Goal: Task Accomplishment & Management: Manage account settings

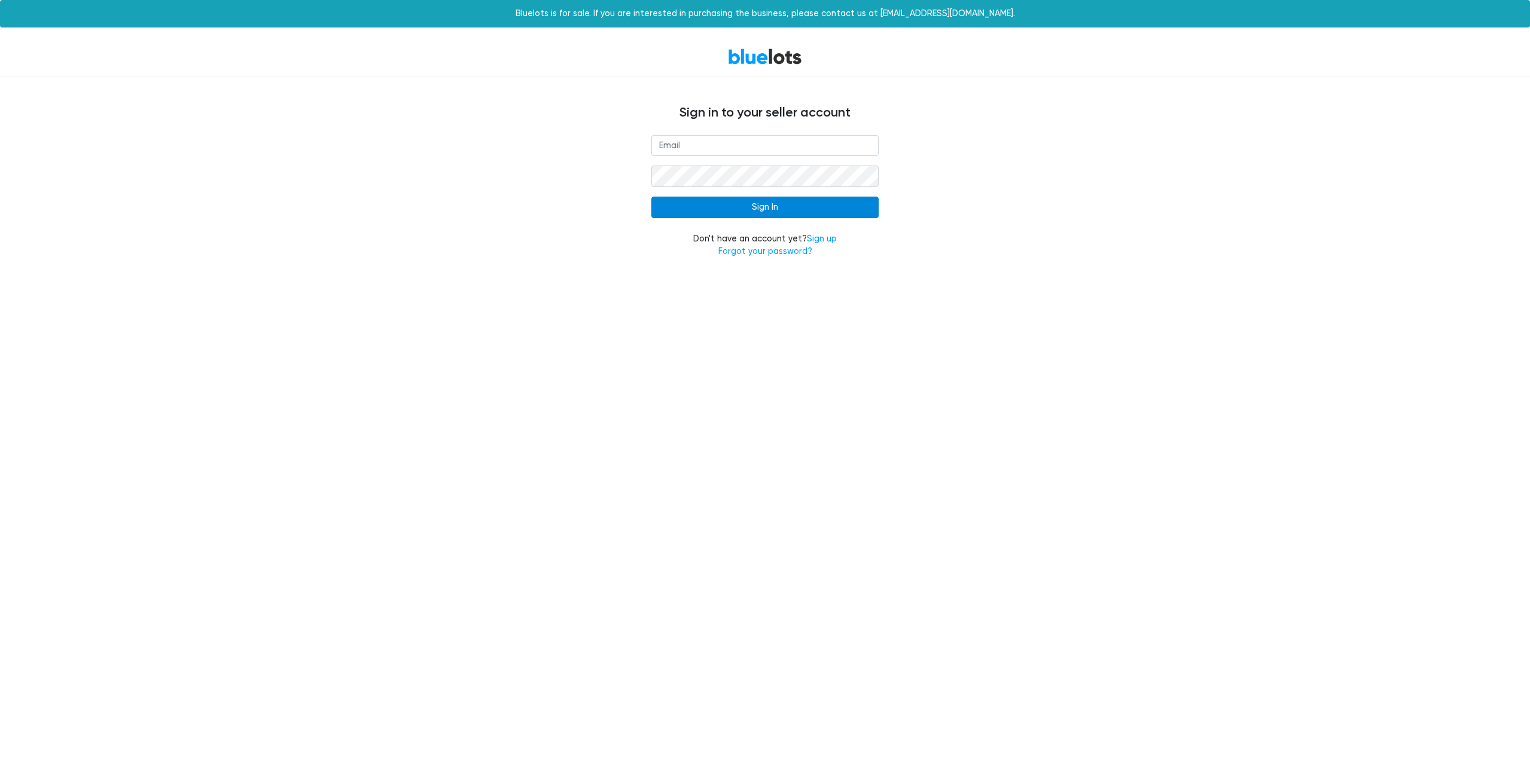
type input "[PERSON_NAME][EMAIL_ADDRESS][DOMAIN_NAME]"
click at [681, 213] on input "Sign In" at bounding box center [764, 207] width 227 height 21
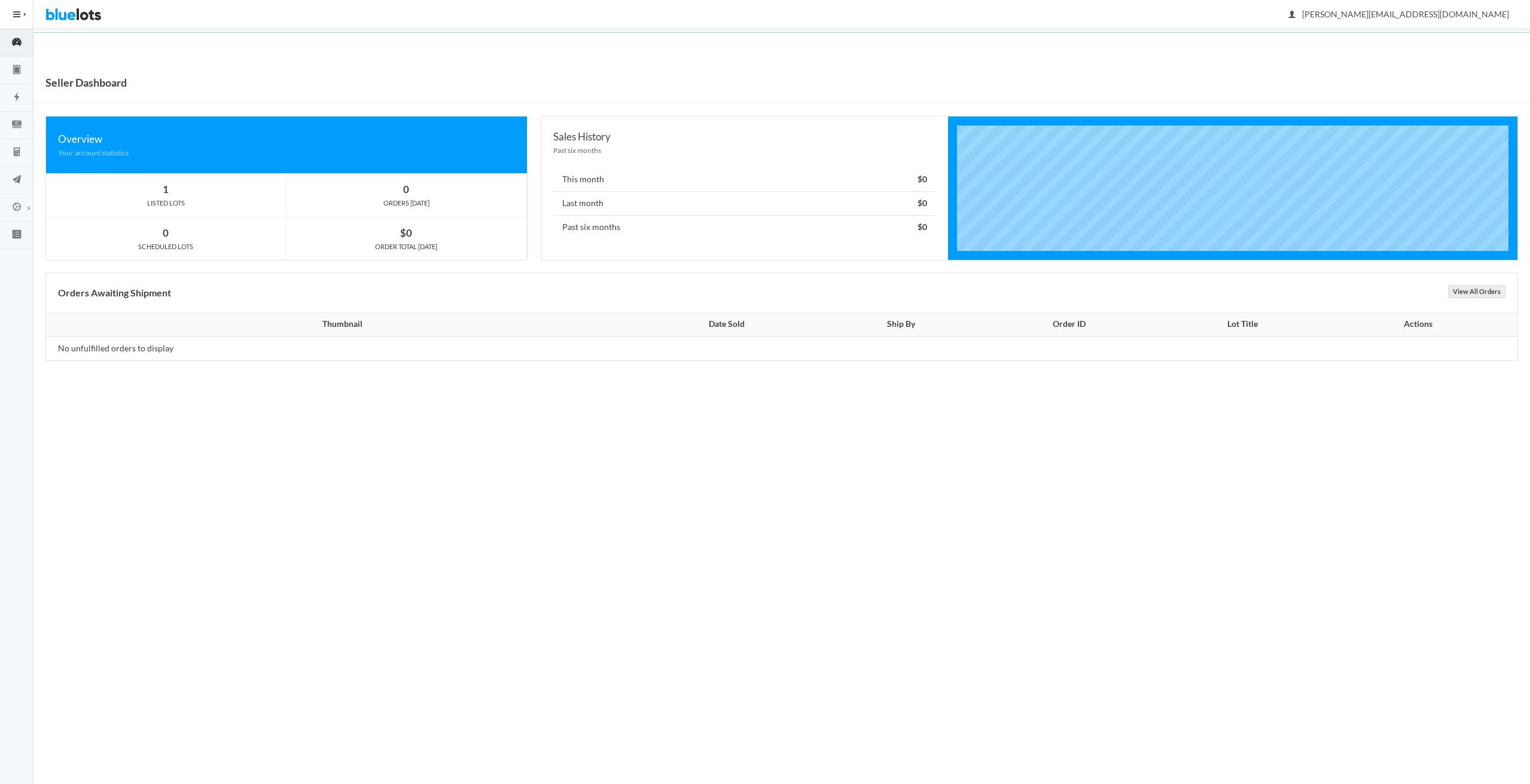
drag, startPoint x: 149, startPoint y: 187, endPoint x: 156, endPoint y: 190, distance: 7.6
click at [150, 187] on div "1" at bounding box center [166, 190] width 240 height 17
click at [13, 67] on icon "clipboard" at bounding box center [17, 70] width 33 height 11
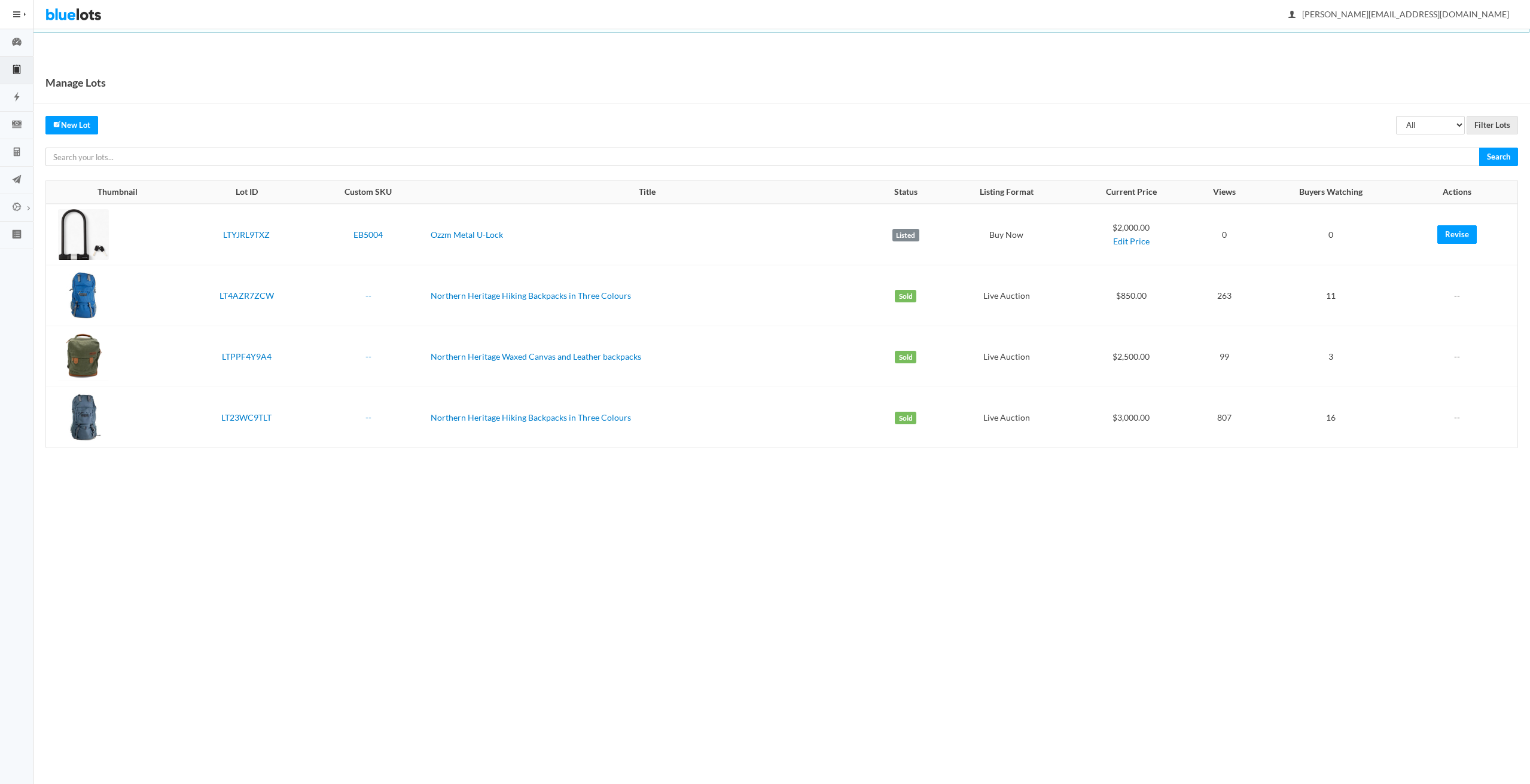
click at [87, 234] on div at bounding box center [83, 234] width 51 height 51
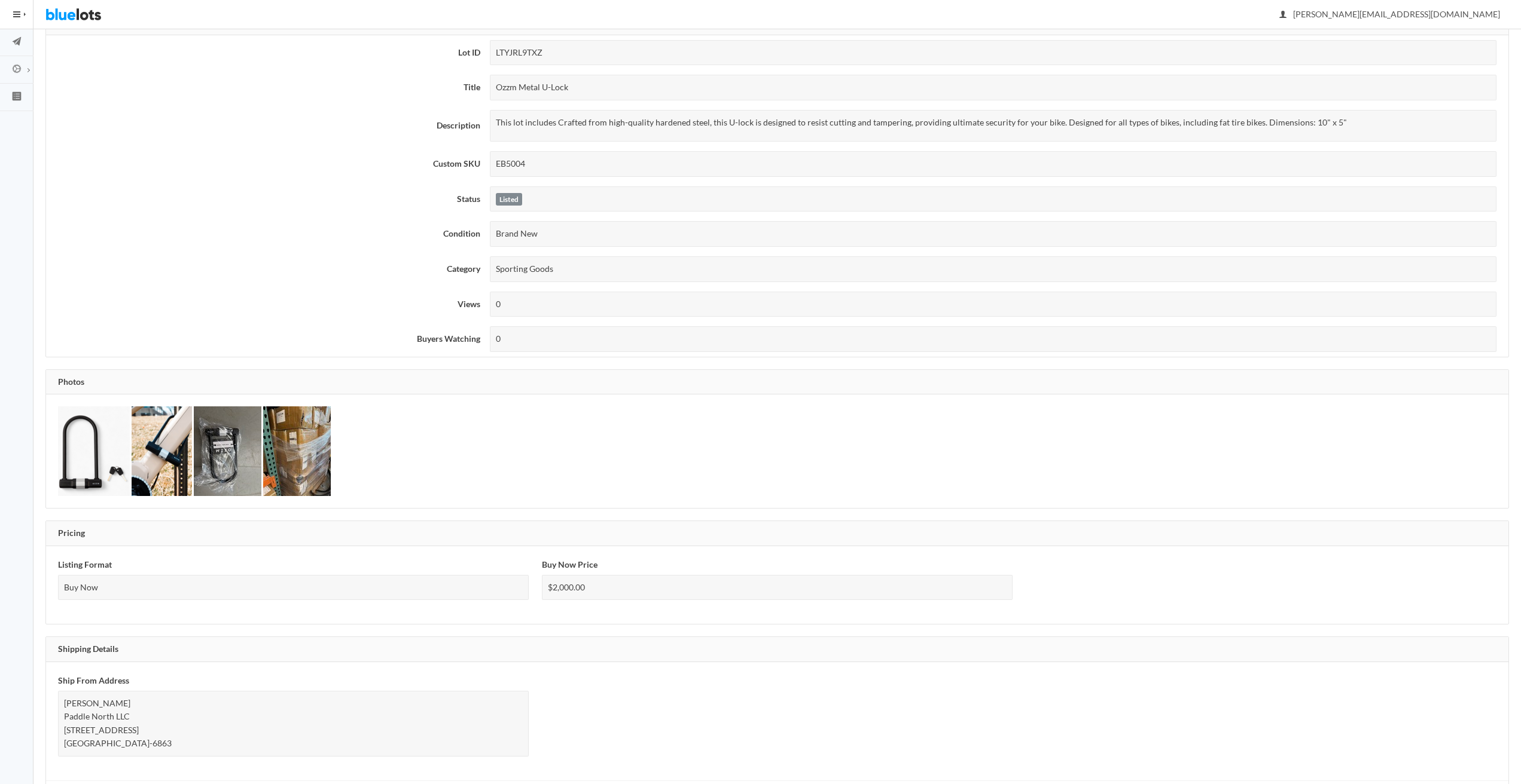
scroll to position [12, 0]
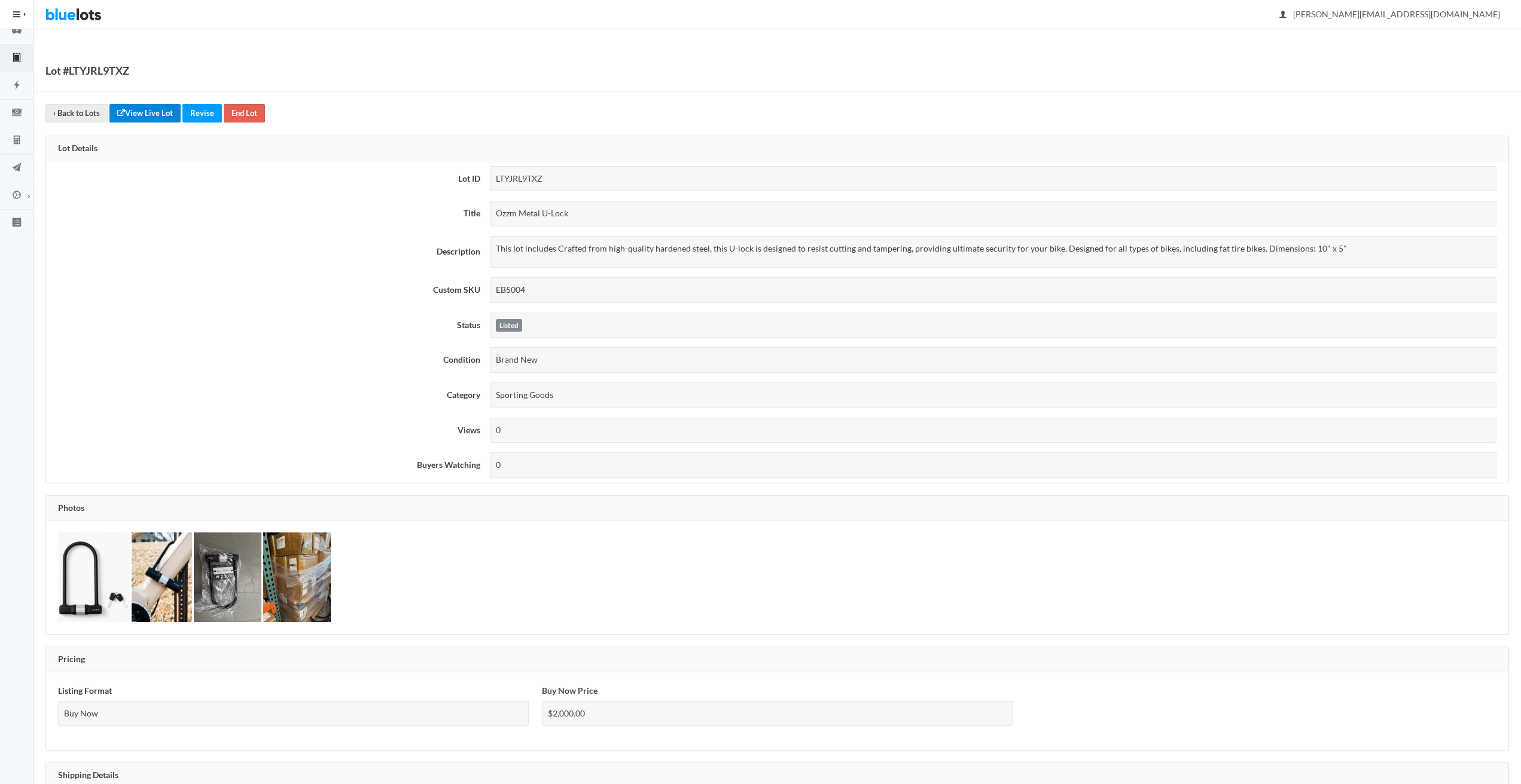
click at [154, 114] on link "View Live Lot" at bounding box center [145, 113] width 71 height 18
click at [58, 116] on link "‹ Back to Lots" at bounding box center [76, 113] width 63 height 18
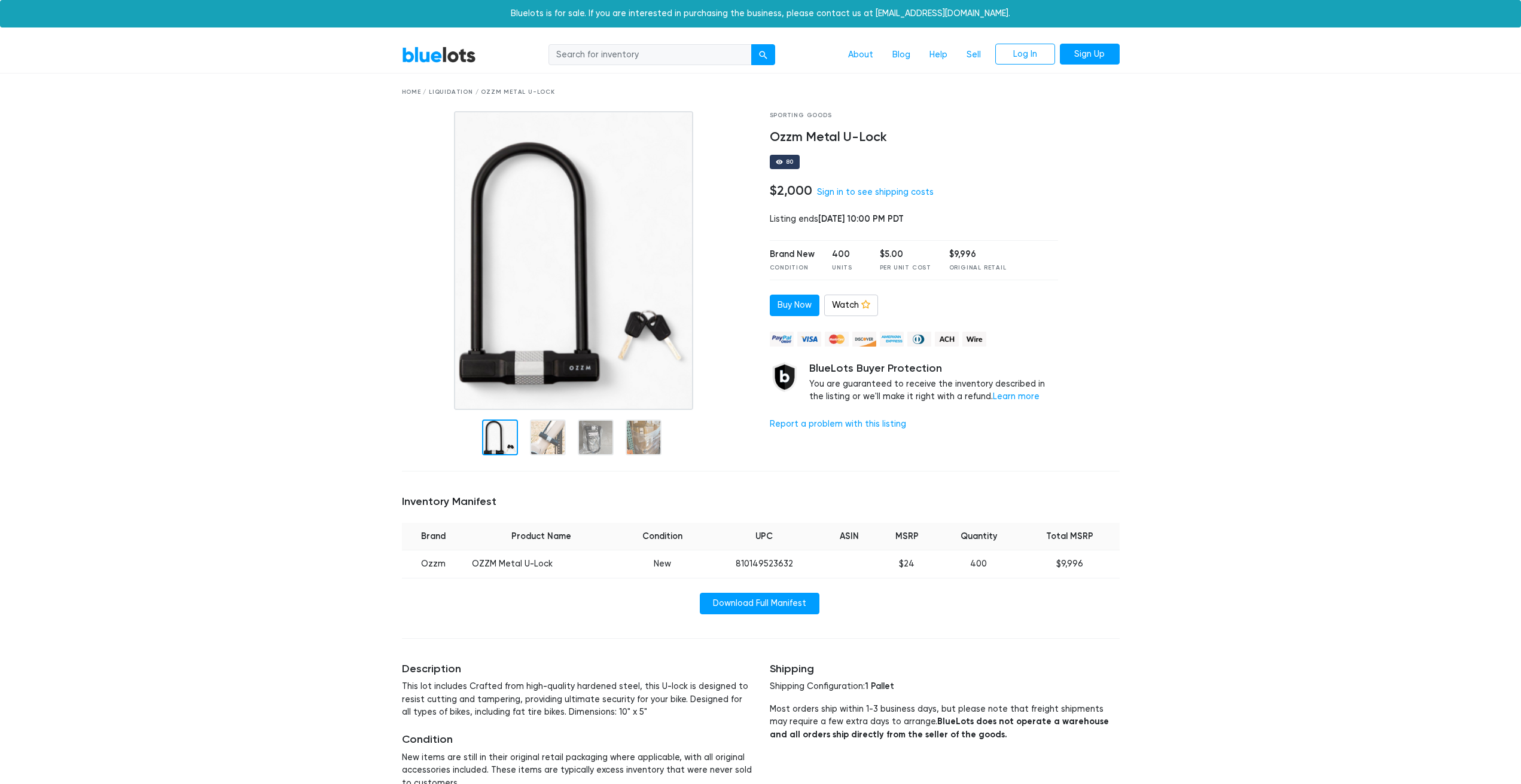
click at [1300, 366] on div "BlueLots About Blog Help Sell Log In Sign Up Home / Liquidation / Ozzm Metal U-…" at bounding box center [760, 706] width 1521 height 1338
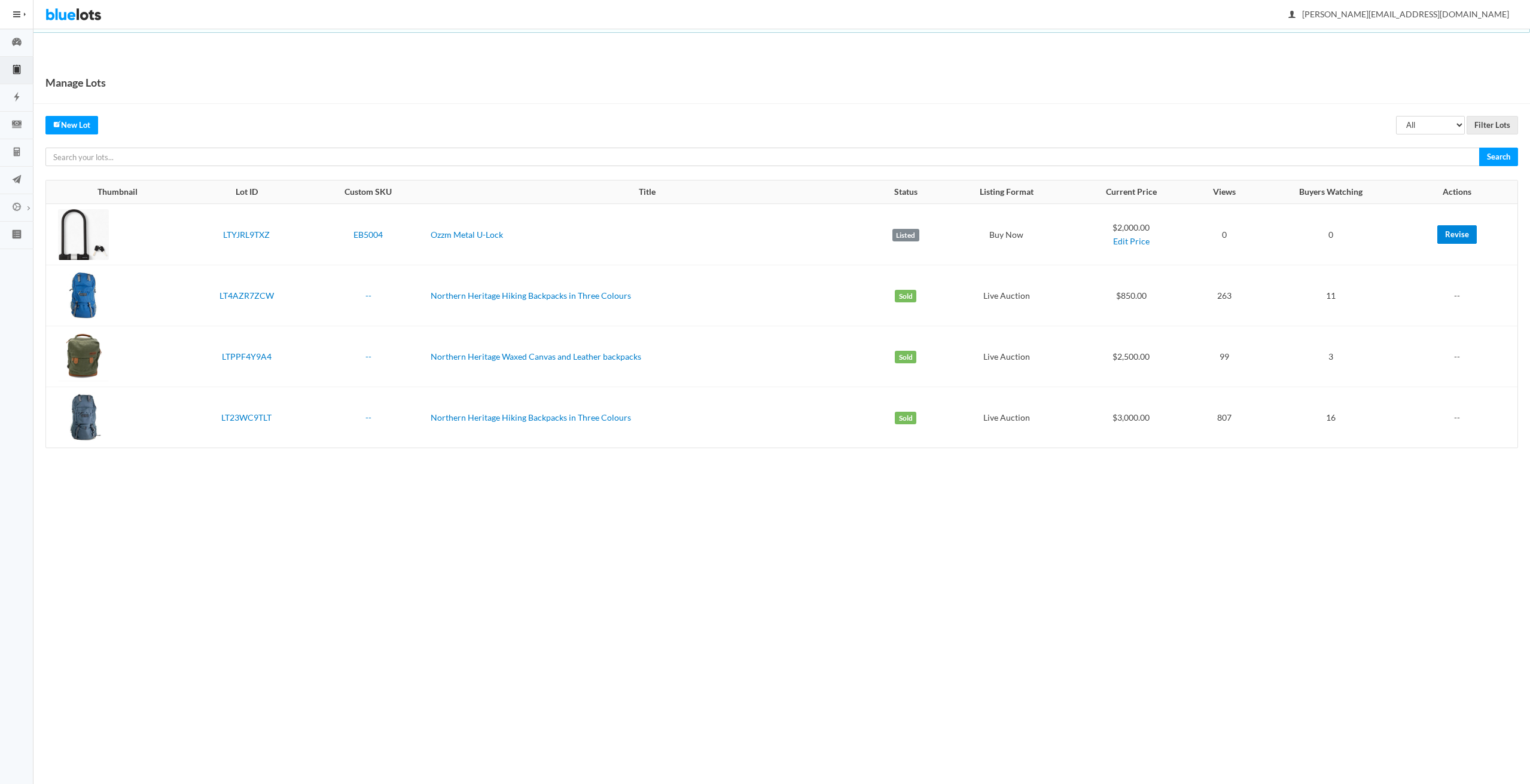
click at [1450, 231] on link "Revise" at bounding box center [1456, 235] width 40 height 18
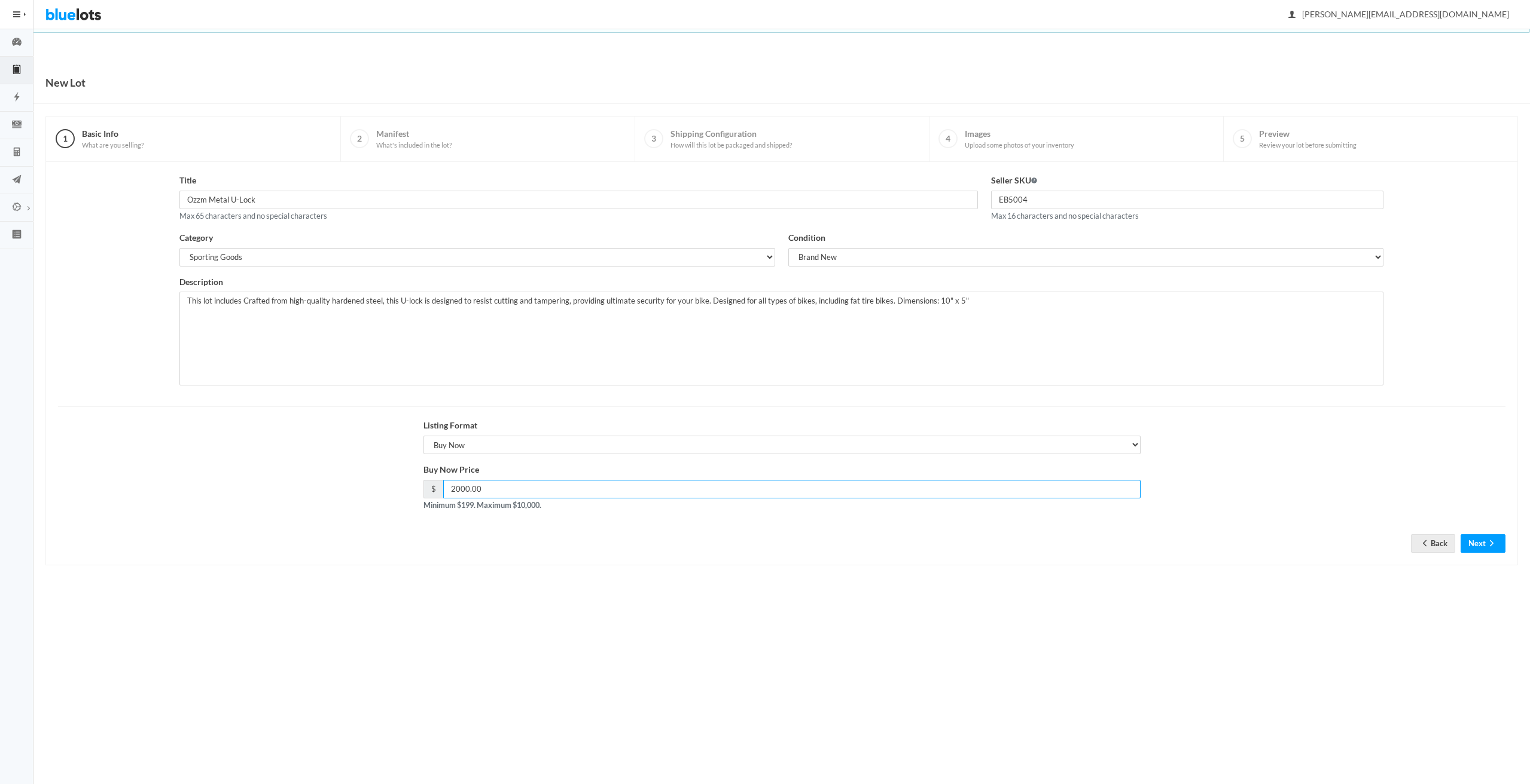
drag, startPoint x: 506, startPoint y: 487, endPoint x: 414, endPoint y: 490, distance: 92.0
click at [414, 490] on div "Buy Now Price $ 2000.00 Minimum $199. Maximum $10,000." at bounding box center [782, 491] width 1460 height 57
type input "1649"
click at [1475, 543] on button "Next" at bounding box center [1482, 544] width 45 height 18
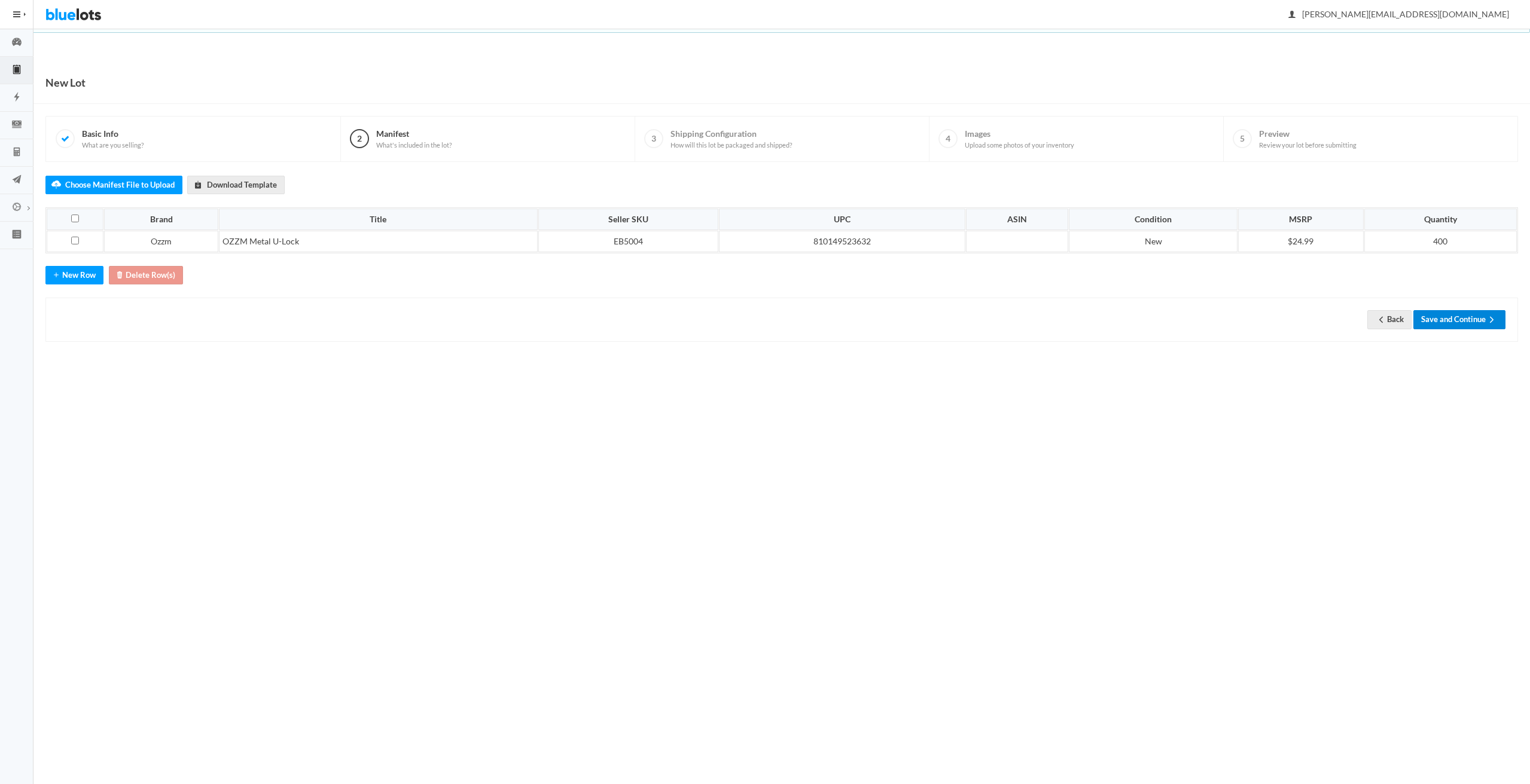
click at [1460, 325] on button "Save and Continue" at bounding box center [1459, 319] width 92 height 18
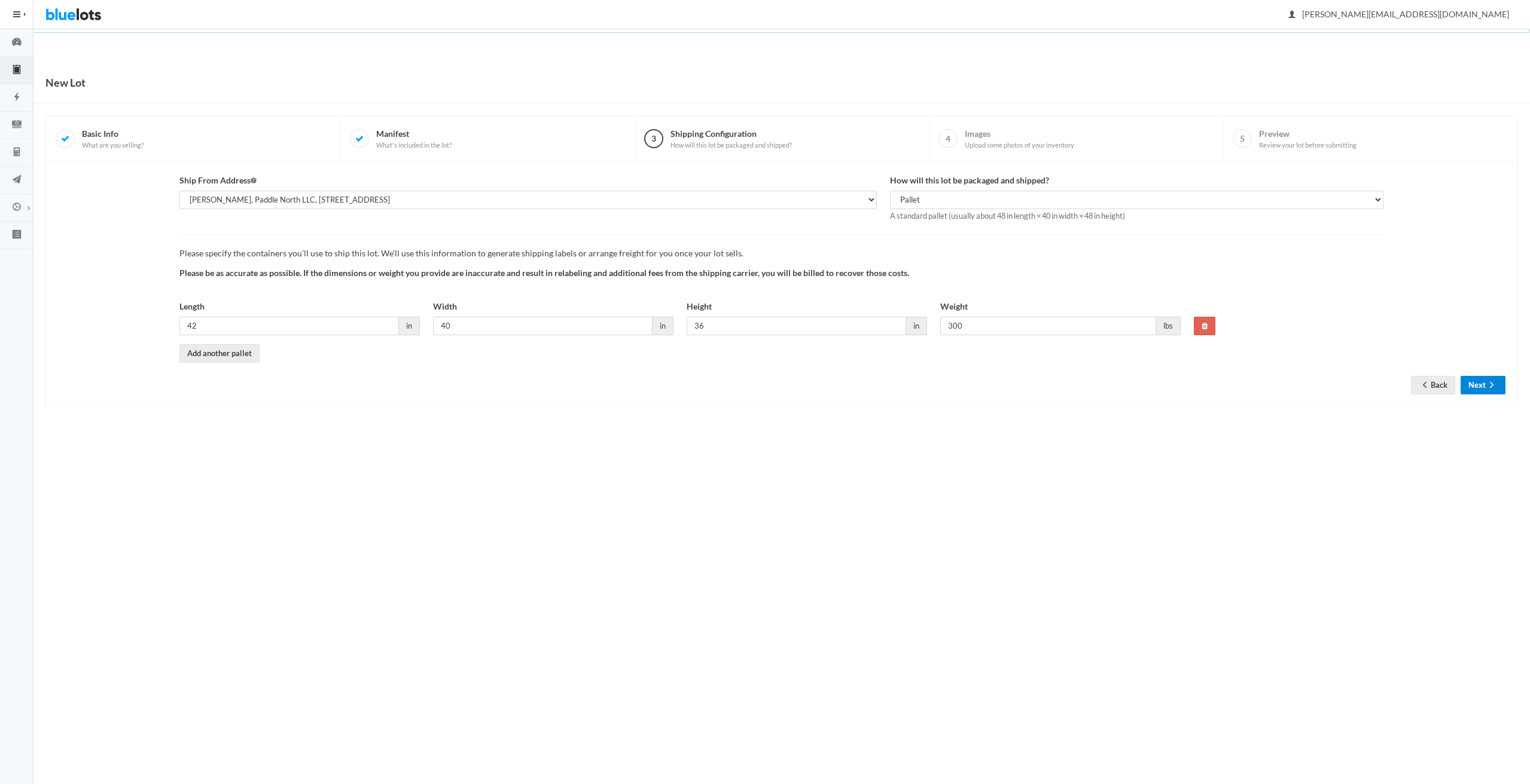
click at [1479, 387] on button "Next" at bounding box center [1482, 386] width 45 height 18
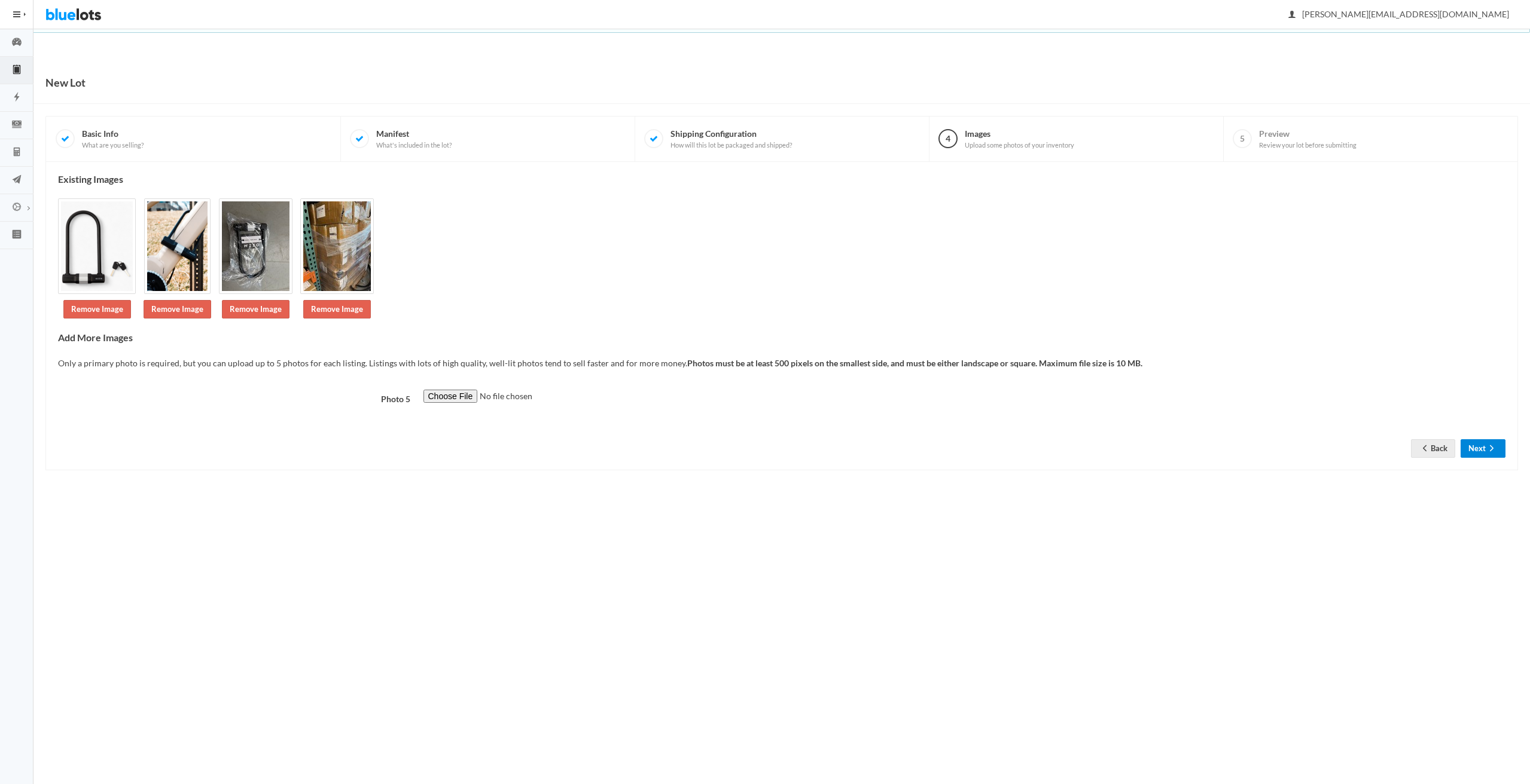
click at [1475, 448] on button "Next" at bounding box center [1482, 448] width 45 height 18
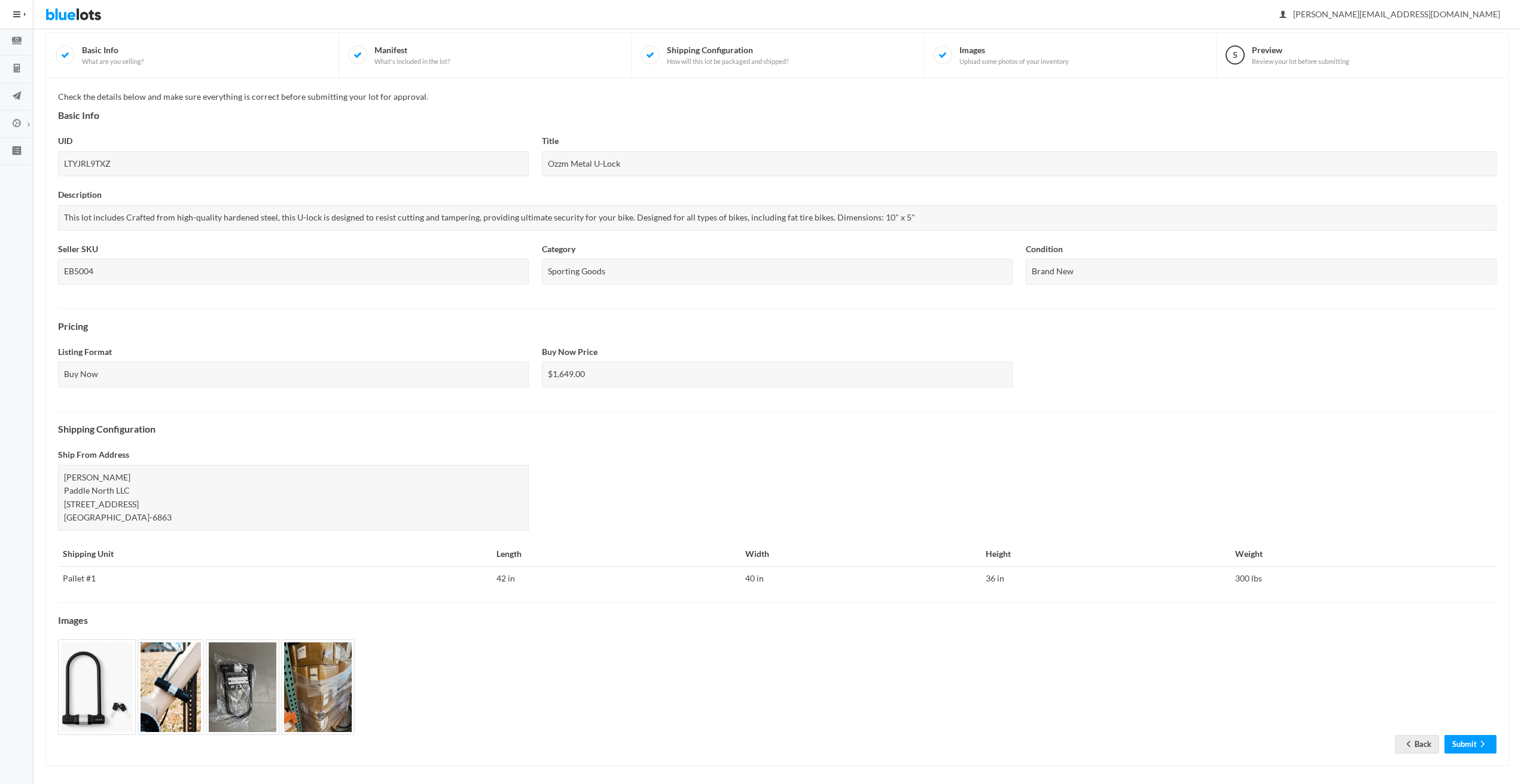
scroll to position [90, 0]
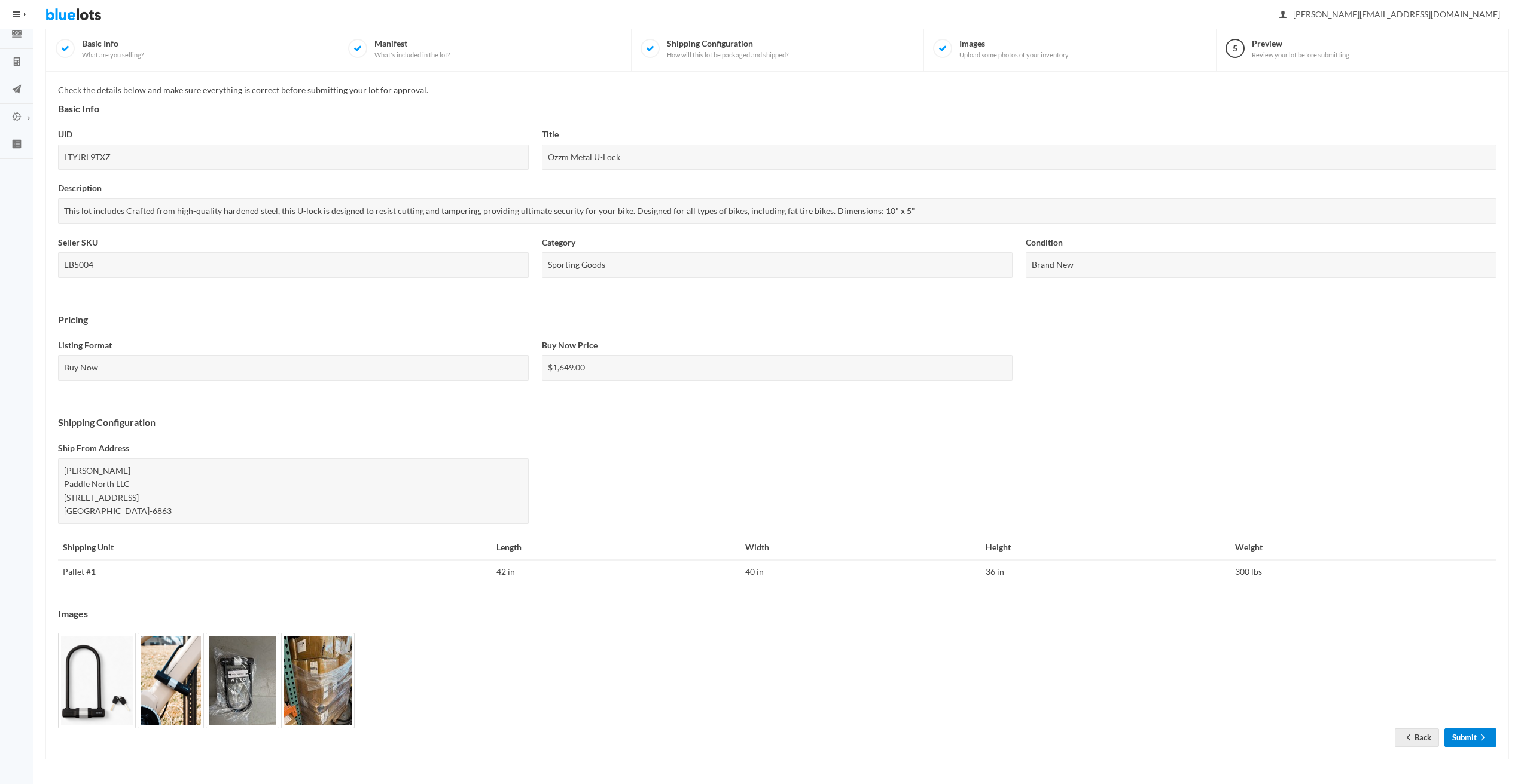
click at [1460, 736] on link "Submit" at bounding box center [1470, 738] width 52 height 18
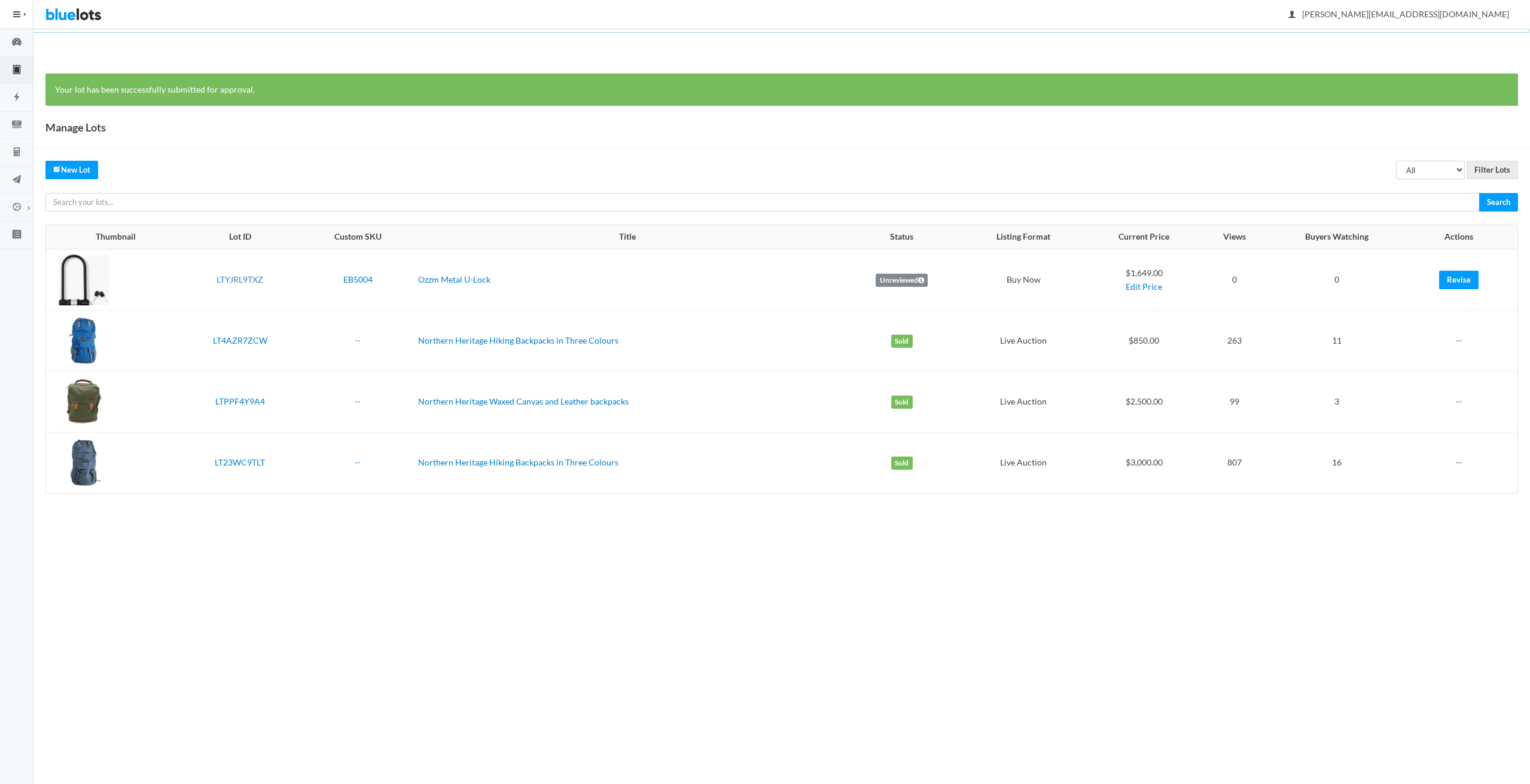
click at [233, 283] on link "LTYJRL9TXZ" at bounding box center [239, 279] width 47 height 10
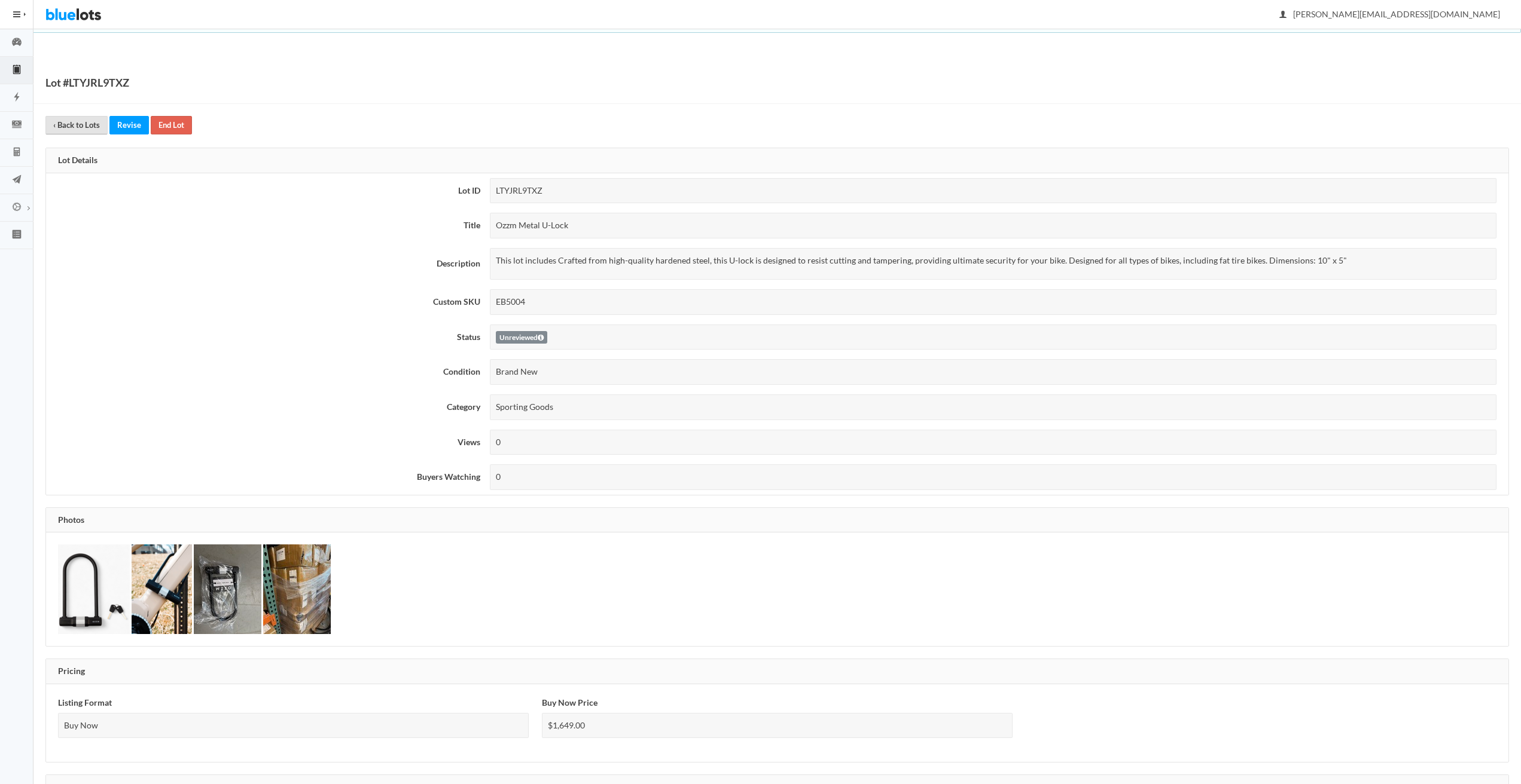
click at [65, 124] on link "‹ Back to Lots" at bounding box center [76, 125] width 63 height 18
